Goal: Task Accomplishment & Management: Use online tool/utility

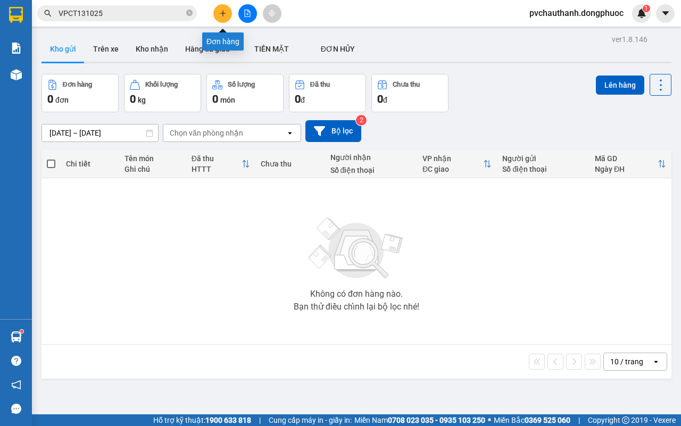
click at [222, 9] on button at bounding box center [222, 13] width 19 height 19
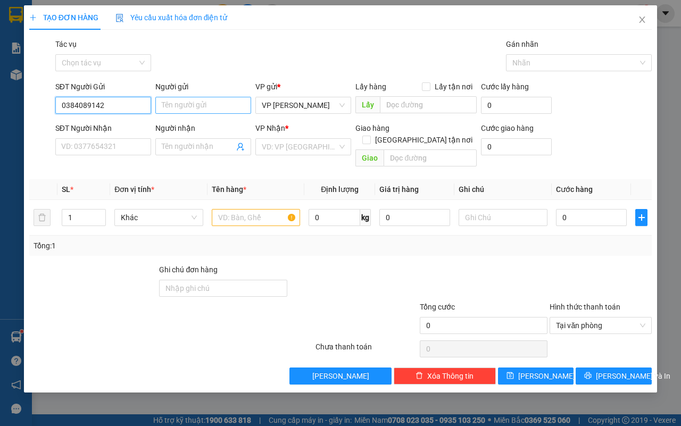
type input "0384089142"
click at [188, 98] on input "Người gửi" at bounding box center [203, 105] width 96 height 17
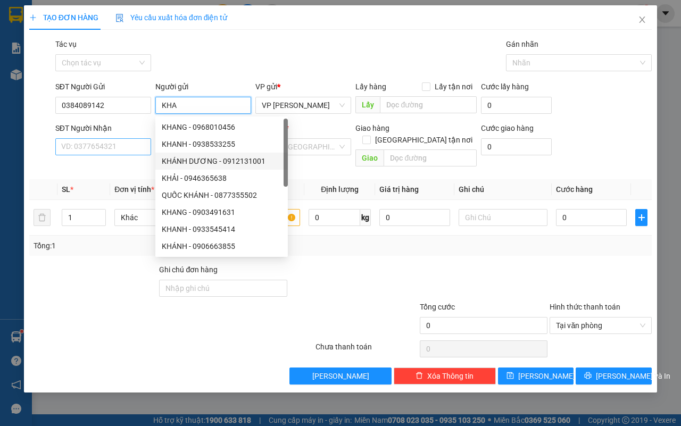
type input "KHA"
click at [90, 149] on input "SĐT Người Nhận" at bounding box center [103, 146] width 96 height 17
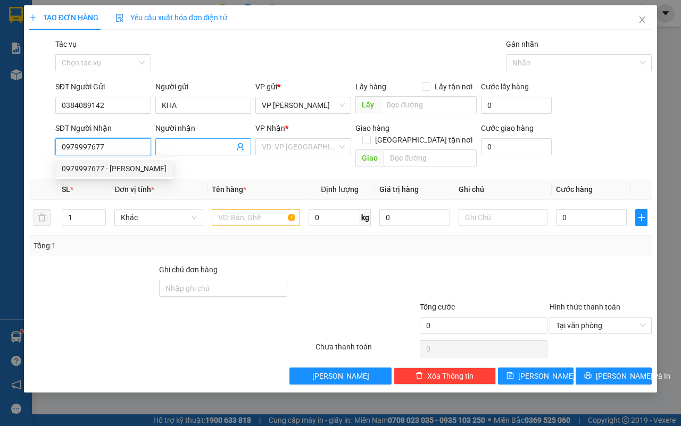
type input "0979997677"
click at [176, 148] on input "Người nhận" at bounding box center [198, 147] width 72 height 12
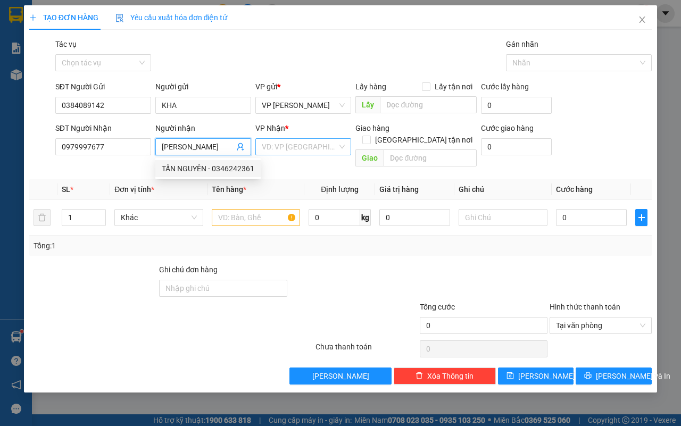
type input "[PERSON_NAME]"
click at [281, 148] on input "search" at bounding box center [299, 147] width 75 height 16
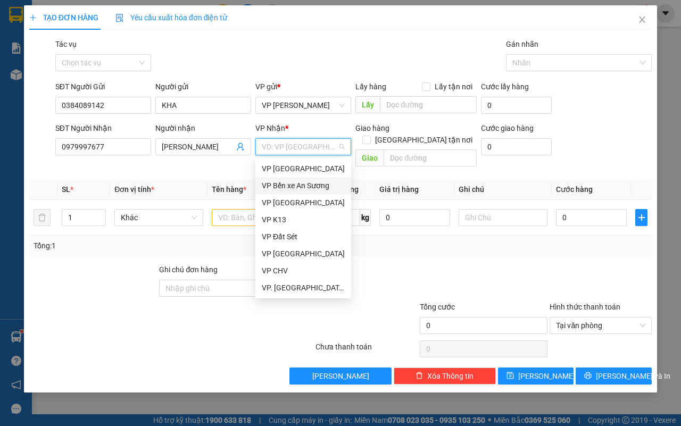
click at [293, 187] on div "VP Bến xe An Sương" at bounding box center [303, 186] width 83 height 12
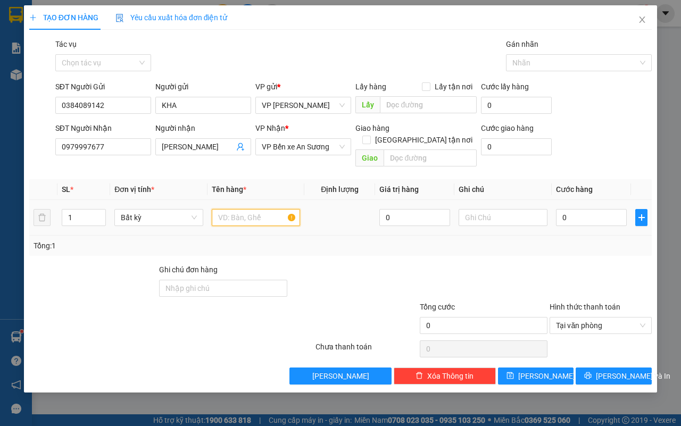
click at [261, 209] on input "text" at bounding box center [256, 217] width 89 height 17
type input "HỘP DT"
click at [501, 209] on input "text" at bounding box center [502, 217] width 89 height 17
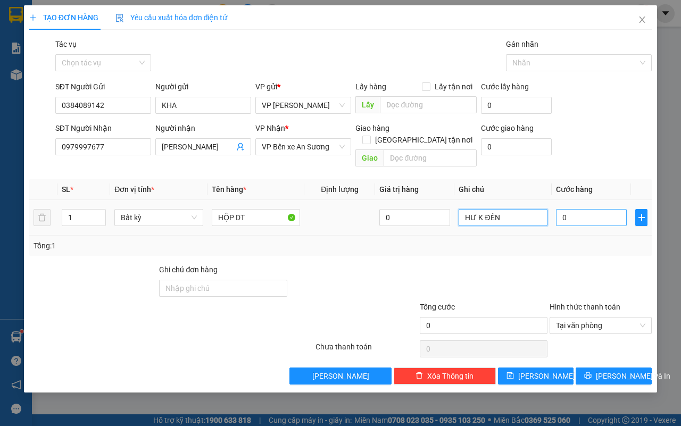
type input "HƯ K ĐỀN"
click at [576, 211] on input "0" at bounding box center [591, 217] width 71 height 17
type input "2"
type input "25"
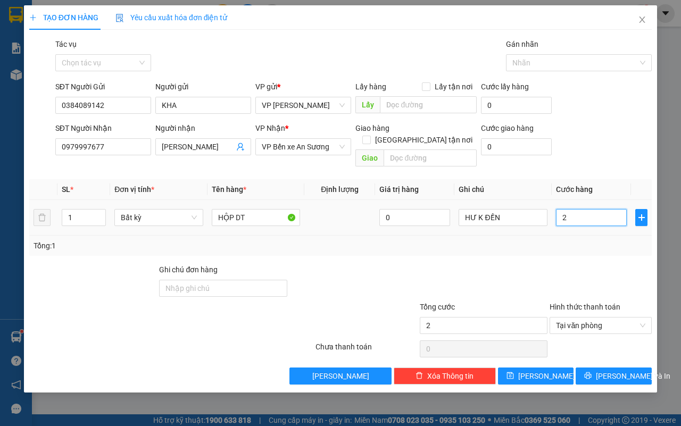
type input "25"
type input "25.000"
click at [626, 370] on span "[PERSON_NAME] và In" at bounding box center [632, 376] width 74 height 12
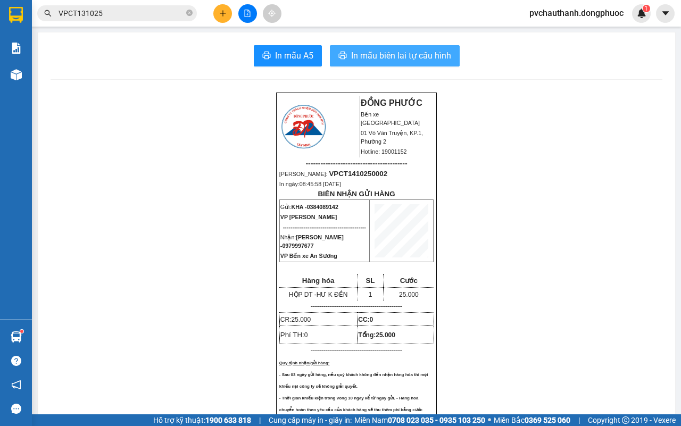
click at [424, 56] on span "In mẫu biên lai tự cấu hình" at bounding box center [401, 55] width 100 height 13
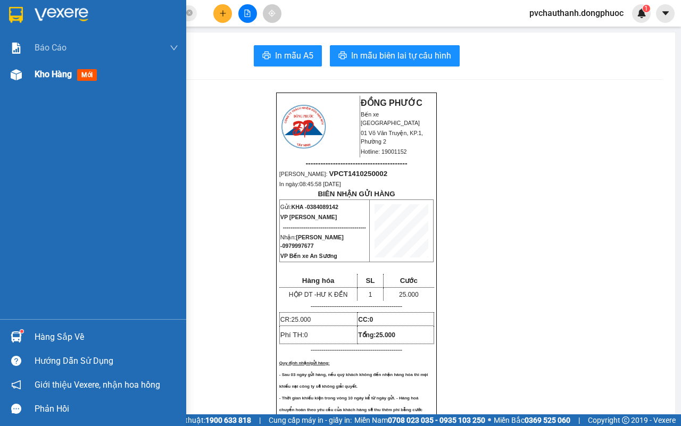
click at [41, 77] on span "Kho hàng" at bounding box center [53, 74] width 37 height 10
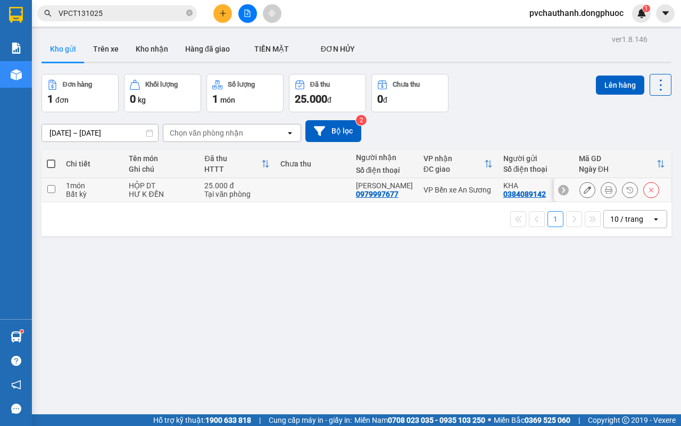
click at [251, 192] on div "Tại văn phòng" at bounding box center [236, 194] width 65 height 9
checkbox input "true"
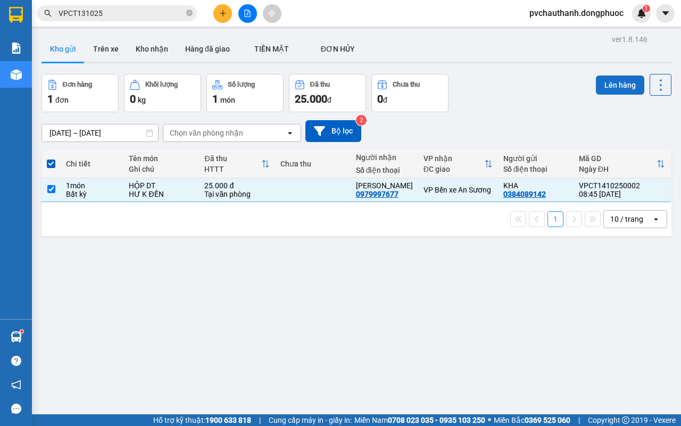
click at [601, 83] on button "Lên hàng" at bounding box center [619, 84] width 48 height 19
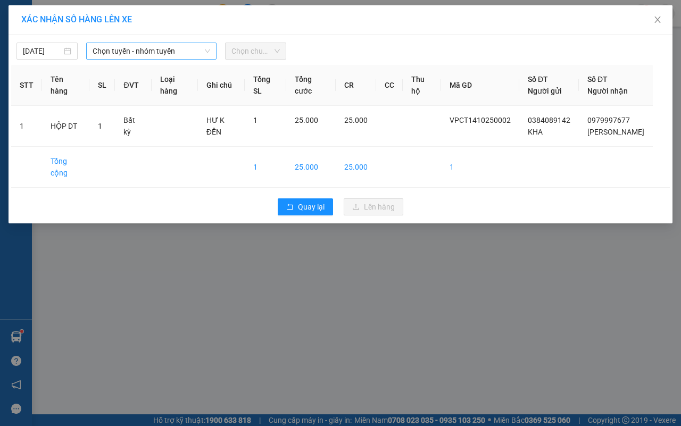
click at [152, 56] on span "Chọn tuyến - nhóm tuyến" at bounding box center [152, 51] width 118 height 16
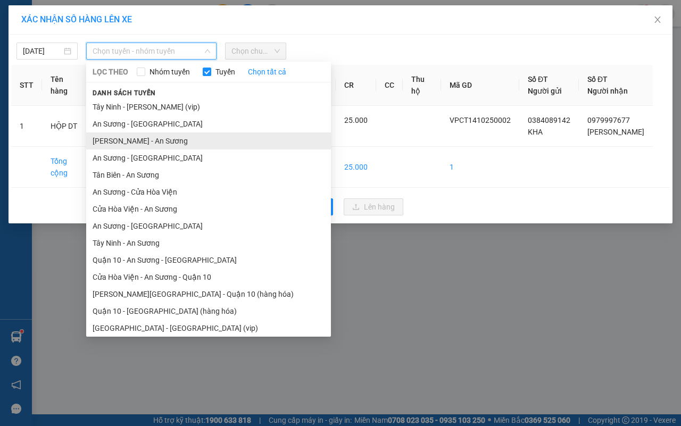
click at [145, 138] on li "[PERSON_NAME] - An Sương" at bounding box center [208, 140] width 245 height 17
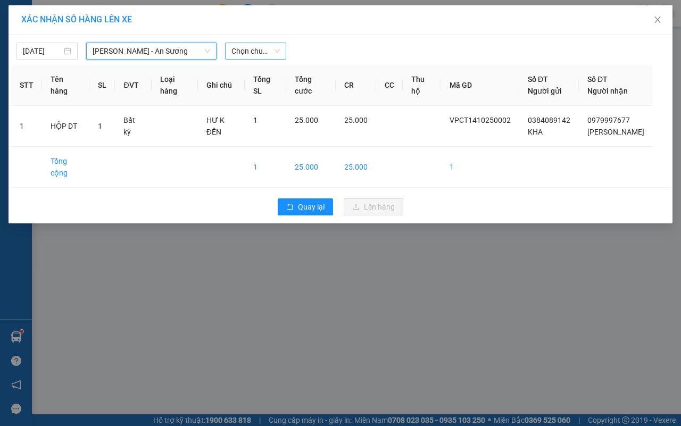
click at [262, 54] on span "Chọn chuyến" at bounding box center [255, 51] width 48 height 16
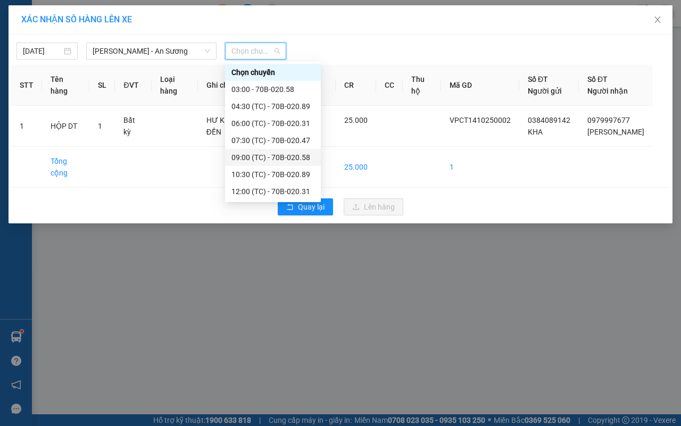
click at [274, 155] on div "09:00 (TC) - 70B-020.58" at bounding box center [272, 158] width 83 height 12
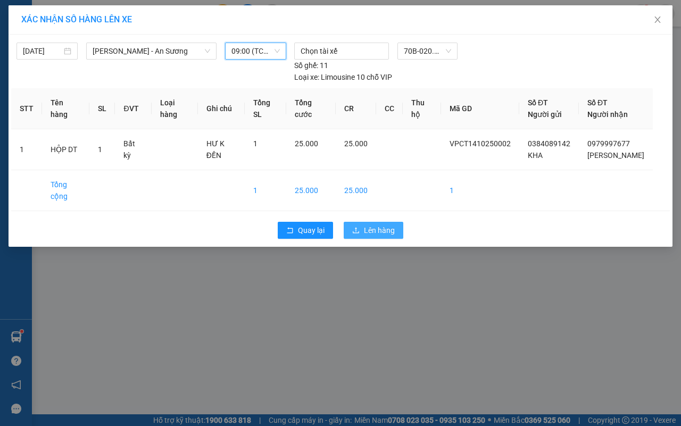
click at [389, 224] on span "Lên hàng" at bounding box center [379, 230] width 31 height 12
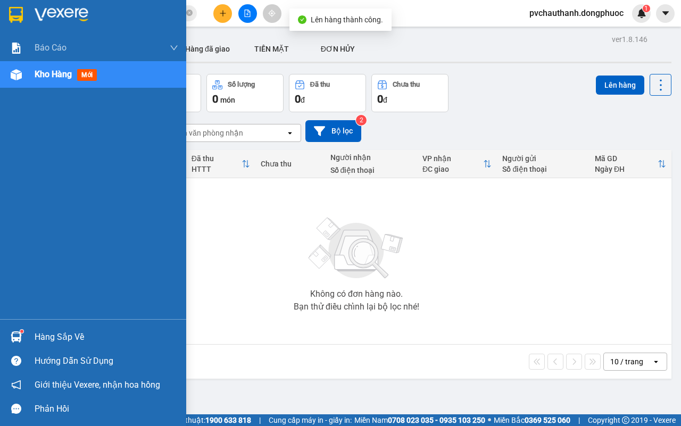
click at [41, 328] on div "Hàng sắp về" at bounding box center [93, 337] width 186 height 24
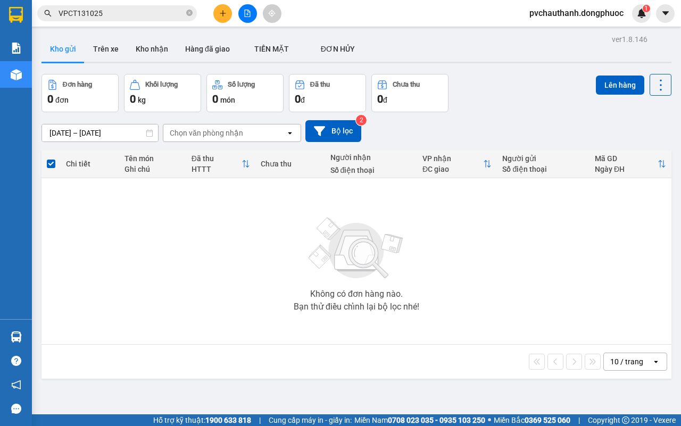
click at [271, 224] on section "Kết quả tìm kiếm ( 4 ) Bộ lọc Mã ĐH Trạng thái Món hàng Tổng cước Chưa cước Nhã…" at bounding box center [340, 213] width 681 height 426
click at [147, 53] on button "Kho nhận" at bounding box center [151, 49] width 49 height 26
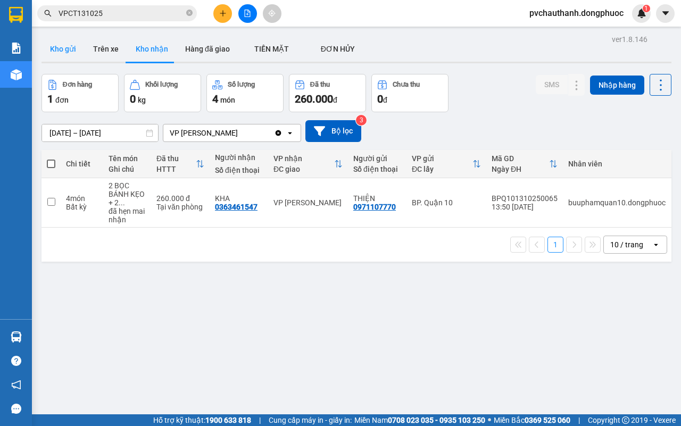
click at [57, 49] on button "Kho gửi" at bounding box center [62, 49] width 43 height 26
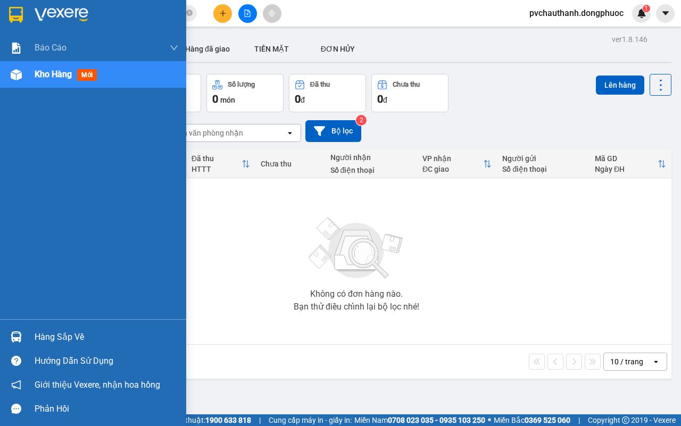
click at [75, 331] on div "Hàng sắp về" at bounding box center [107, 337] width 144 height 16
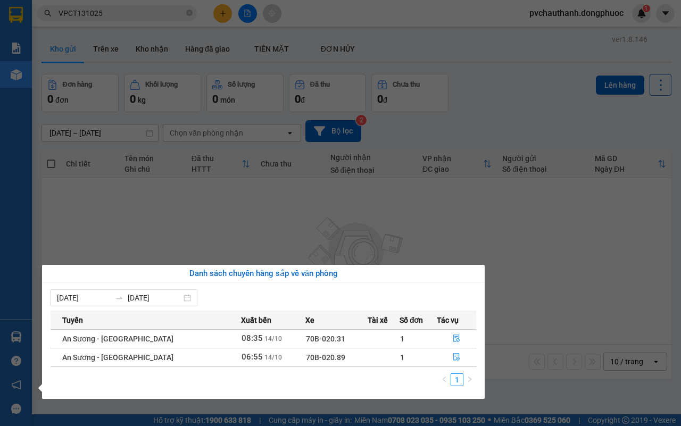
click at [301, 238] on section "Kết quả tìm kiếm ( 4 ) Bộ lọc Mã ĐH Trạng thái Món hàng Tổng cước Chưa cước Nhã…" at bounding box center [340, 213] width 681 height 426
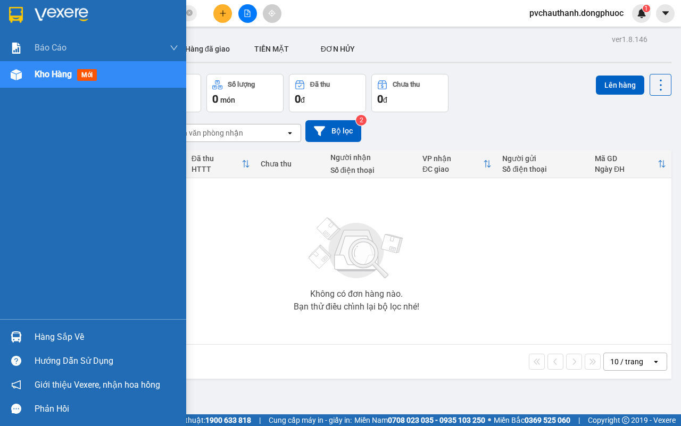
click at [64, 333] on div "Hàng sắp về" at bounding box center [107, 337] width 144 height 16
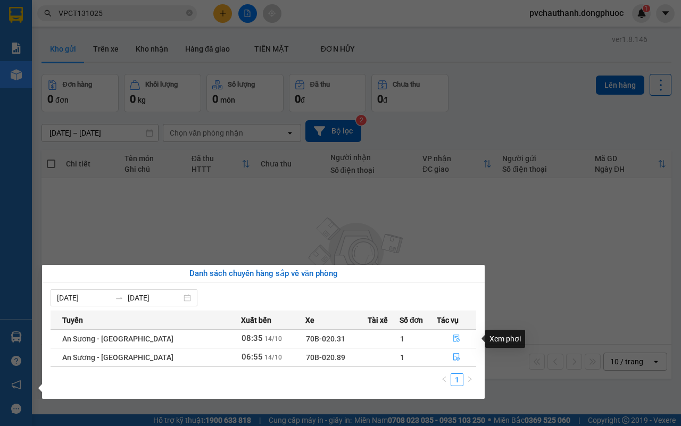
click at [452, 336] on icon "file-done" at bounding box center [455, 337] width 7 height 7
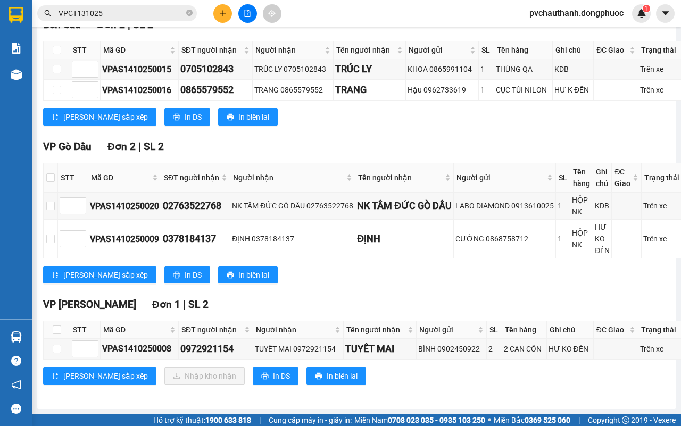
scroll to position [202, 0]
click at [58, 325] on input "checkbox" at bounding box center [57, 329] width 9 height 9
checkbox input "true"
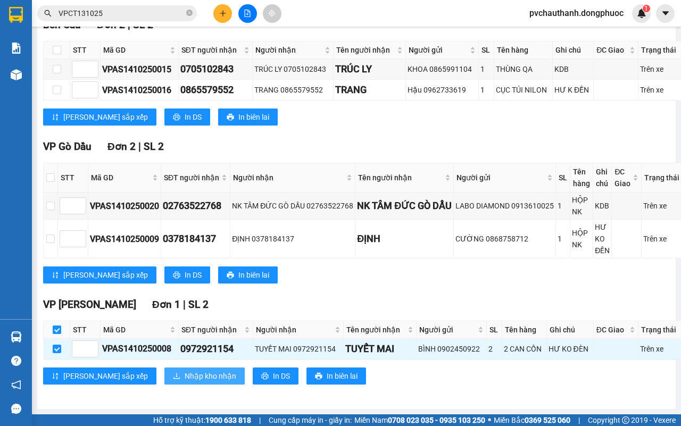
click at [184, 370] on span "Nhập kho nhận" at bounding box center [210, 376] width 52 height 12
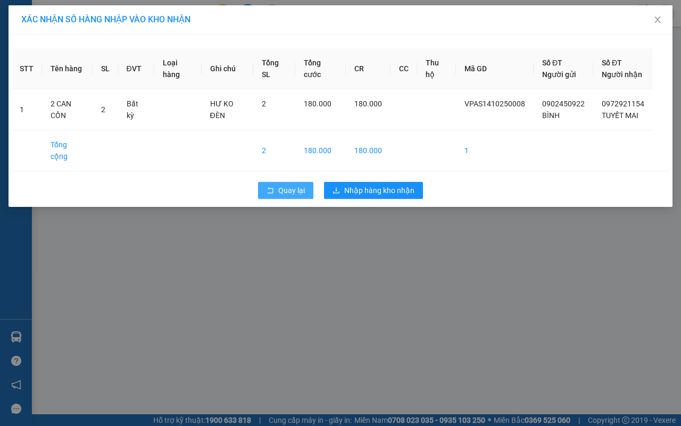
click at [295, 184] on span "Quay lại" at bounding box center [291, 190] width 27 height 12
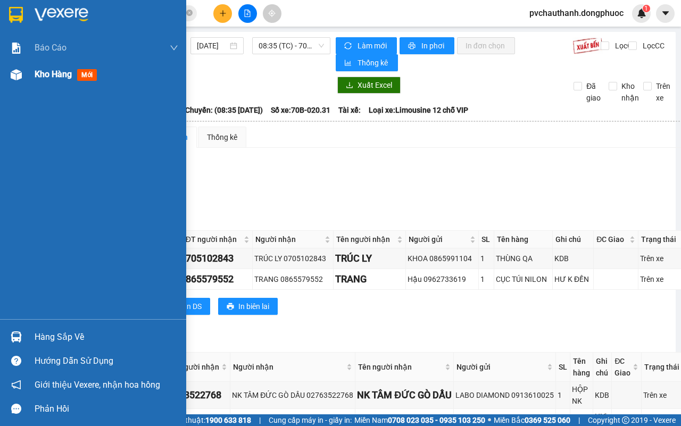
click at [62, 75] on span "Kho hàng" at bounding box center [53, 74] width 37 height 10
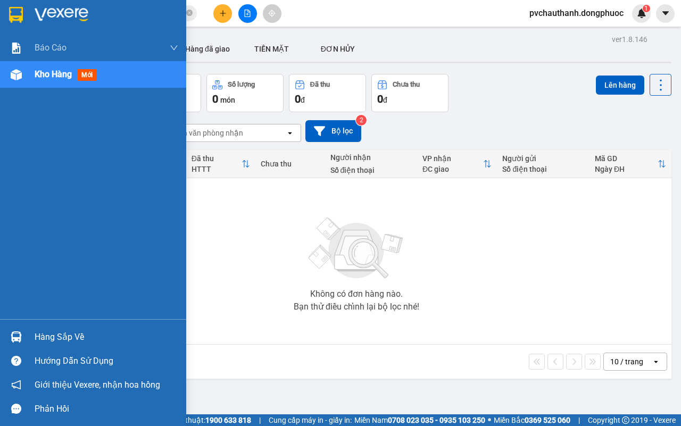
click at [48, 330] on div "Hàng sắp về" at bounding box center [107, 337] width 144 height 16
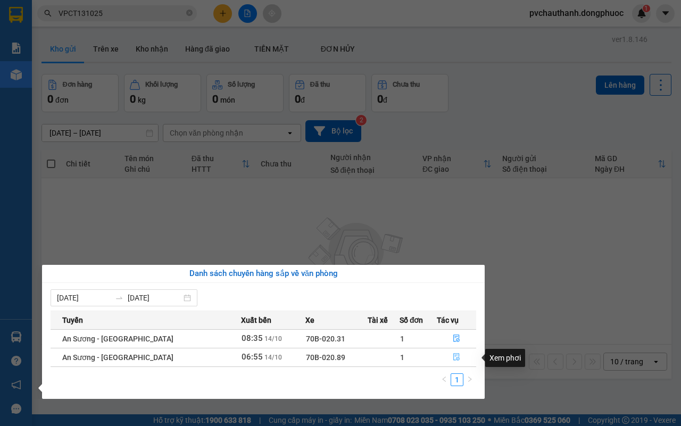
click at [454, 355] on icon "file-done" at bounding box center [455, 356] width 7 height 7
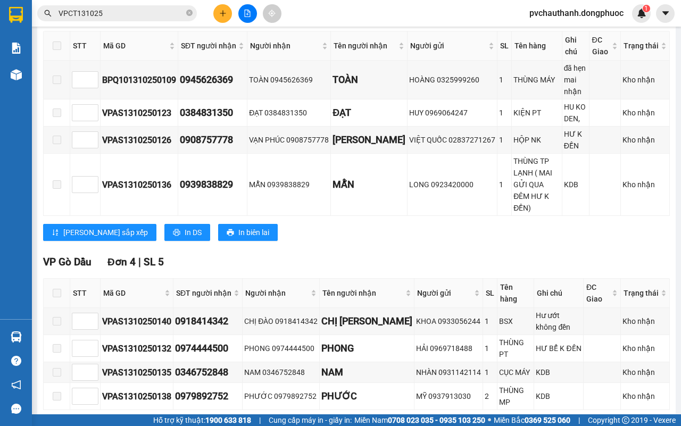
scroll to position [455, 0]
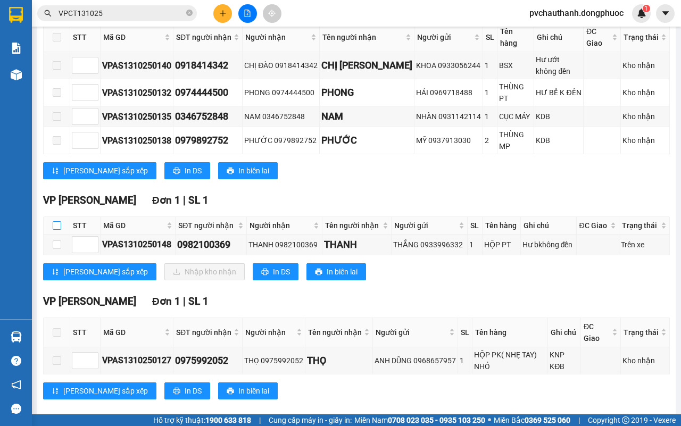
click at [53, 221] on input "checkbox" at bounding box center [57, 225] width 9 height 9
checkbox input "true"
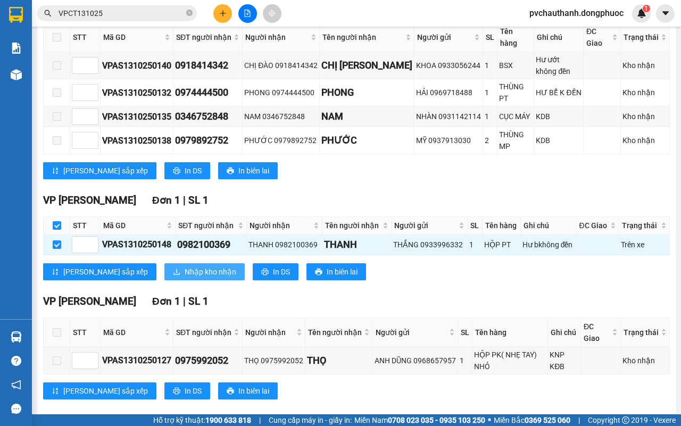
click at [184, 266] on span "Nhập kho nhận" at bounding box center [210, 272] width 52 height 12
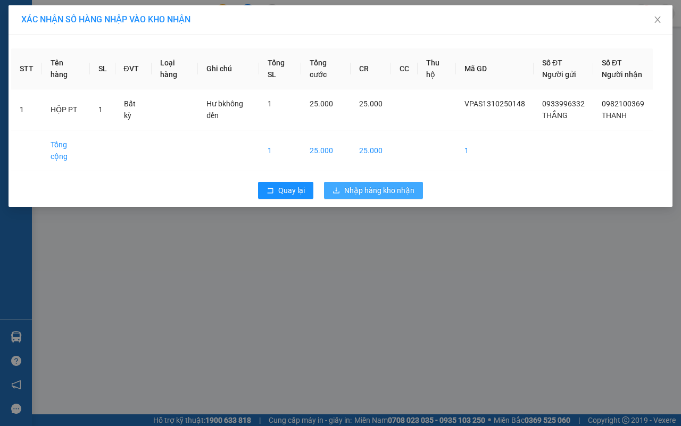
click at [344, 196] on span "Nhập hàng kho nhận" at bounding box center [379, 190] width 70 height 12
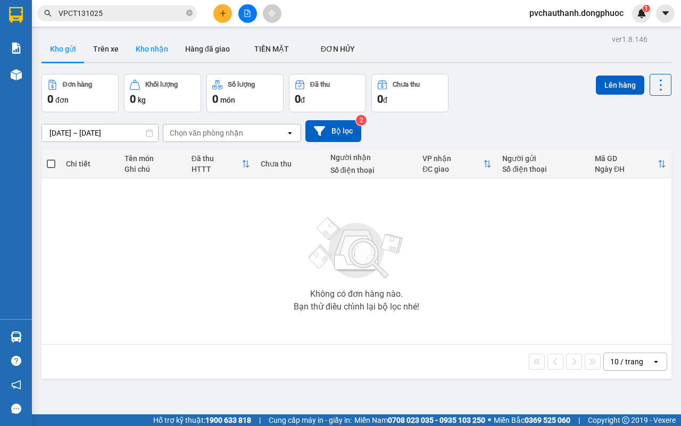
click at [146, 45] on button "Kho nhận" at bounding box center [151, 49] width 49 height 26
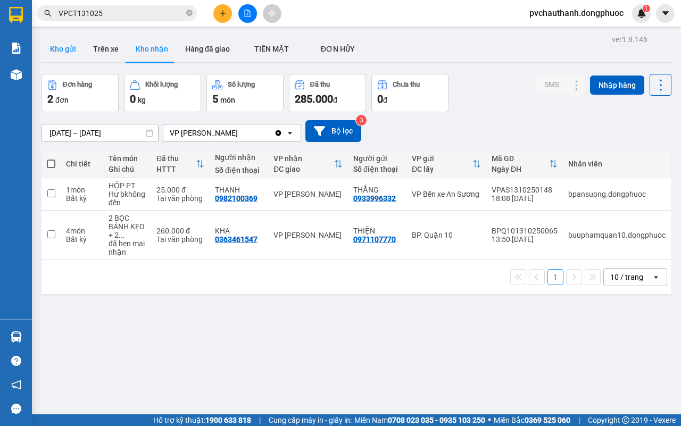
click at [80, 48] on button "Kho gửi" at bounding box center [62, 49] width 43 height 26
